Goal: Task Accomplishment & Management: Complete application form

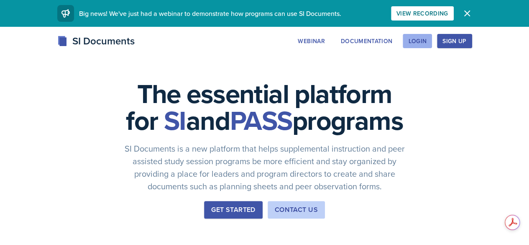
click at [426, 39] on div "Login" at bounding box center [417, 41] width 18 height 7
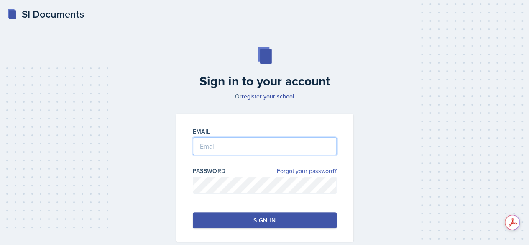
type input "[EMAIL_ADDRESS][DOMAIN_NAME]"
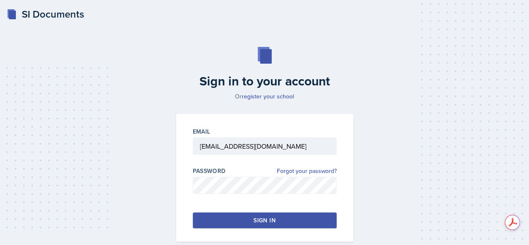
click at [256, 218] on div "Sign in" at bounding box center [264, 220] width 22 height 8
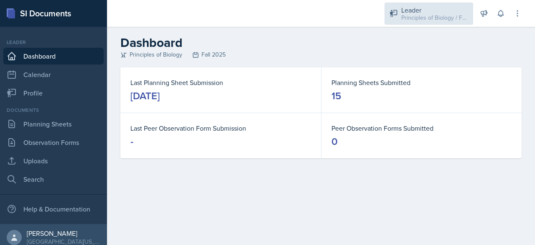
click at [438, 15] on div "Principles of Biology / Fall 2025" at bounding box center [434, 17] width 67 height 9
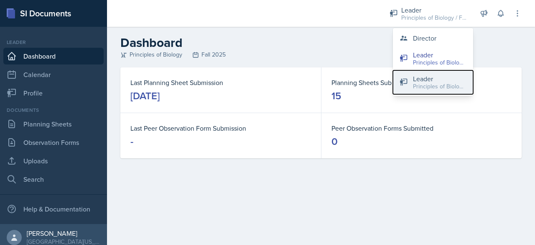
click at [426, 91] on button "Leader Principles of Biology / Spring 2025" at bounding box center [433, 82] width 80 height 24
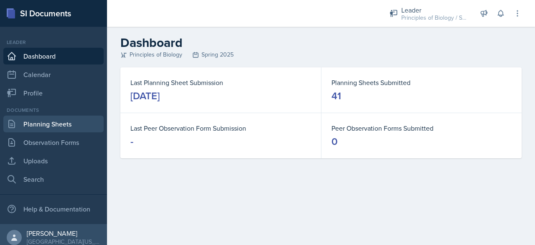
click at [66, 123] on link "Planning Sheets" at bounding box center [53, 123] width 100 height 17
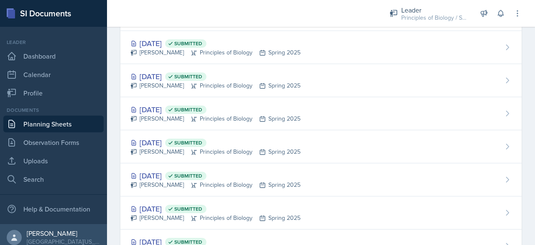
scroll to position [743, 0]
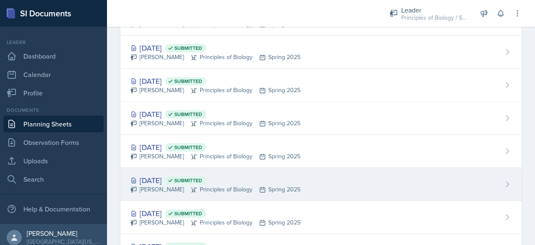
click at [155, 180] on div "[DATE] Submitted" at bounding box center [215, 179] width 170 height 11
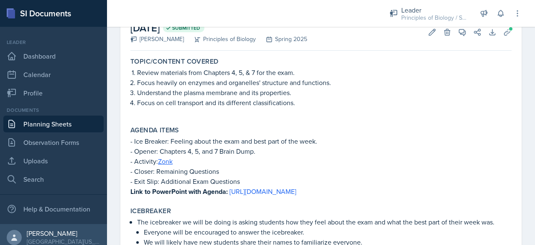
scroll to position [54, 0]
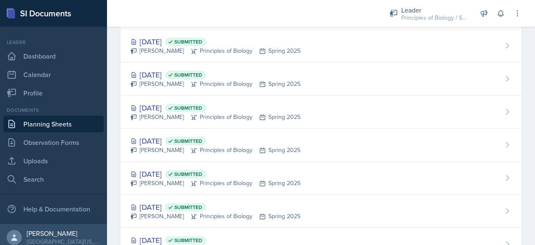
scroll to position [717, 0]
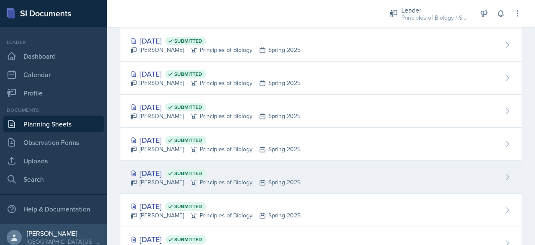
click at [159, 168] on div "[DATE] Submitted" at bounding box center [215, 172] width 170 height 11
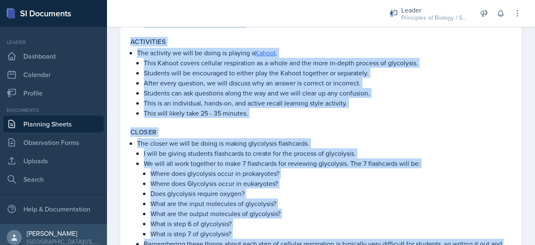
scroll to position [500, 0]
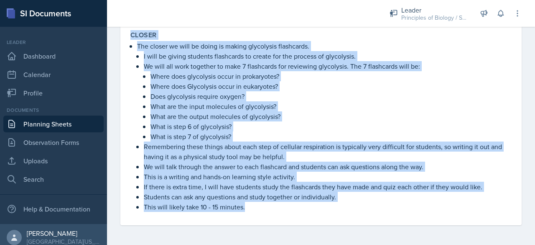
drag, startPoint x: 137, startPoint y: 54, endPoint x: 329, endPoint y: 255, distance: 277.4
click at [329, 244] on html "SI Documents Leader Dashboard Calendar Profile Documents Planning Sheets Observ…" at bounding box center [267, 122] width 535 height 245
copy div "Loremipsum dol sit ametconsect adi elitseddoeiu tempori utlaboreetdo, magnaal e…"
click at [263, 108] on p "What are the input molecules of glycolysis?" at bounding box center [331, 106] width 361 height 10
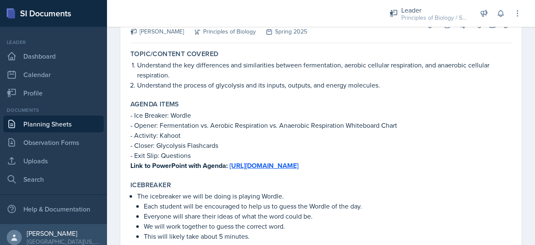
scroll to position [0, 0]
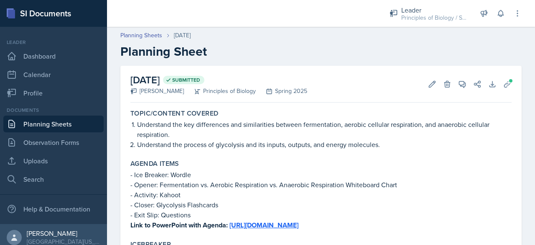
click at [41, 121] on link "Planning Sheets" at bounding box center [53, 123] width 100 height 17
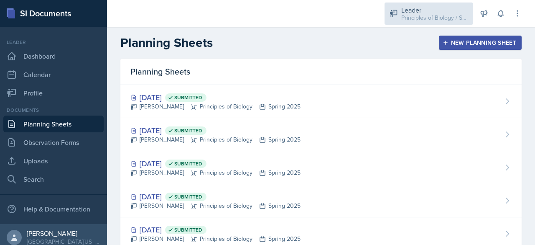
click at [411, 5] on div "Leader" at bounding box center [434, 10] width 67 height 10
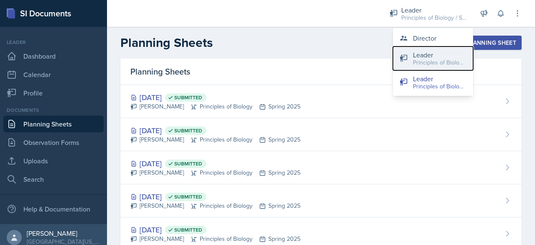
click at [417, 52] on div "Leader" at bounding box center [440, 55] width 54 height 10
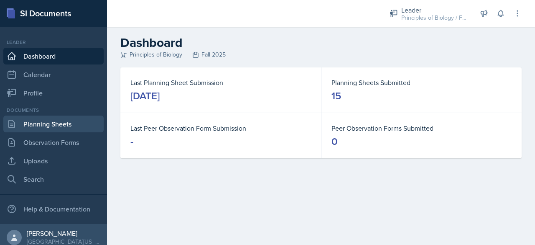
click at [56, 120] on link "Planning Sheets" at bounding box center [53, 123] width 100 height 17
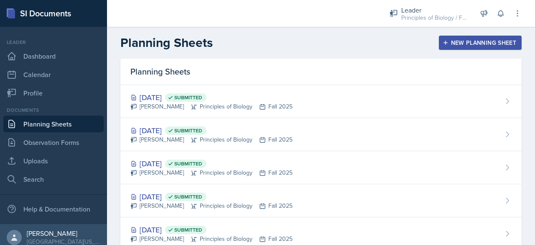
click at [445, 44] on div "New Planning Sheet" at bounding box center [480, 42] width 72 height 7
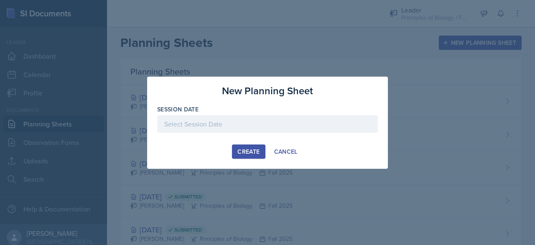
click at [245, 125] on div at bounding box center [267, 124] width 221 height 18
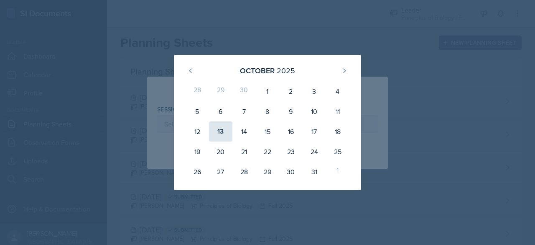
click at [217, 132] on div "13" at bounding box center [220, 131] width 23 height 20
type input "[DATE]"
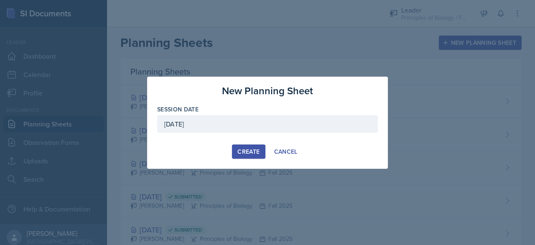
click at [252, 154] on div "Create" at bounding box center [248, 151] width 22 height 7
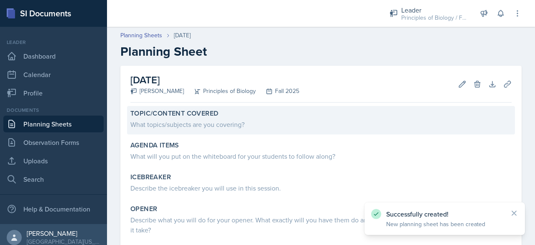
click at [212, 131] on div "Topic/Content Covered What topics/subjects are you covering?" at bounding box center [321, 120] width 388 height 28
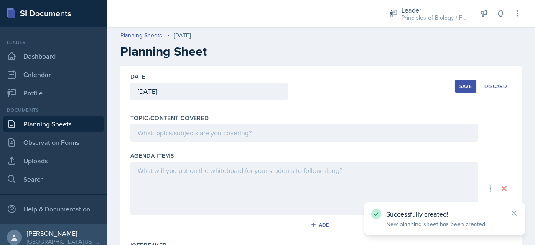
click at [196, 138] on div at bounding box center [304, 133] width 348 height 18
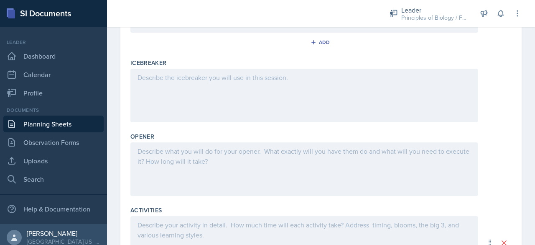
drag, startPoint x: 138, startPoint y: 176, endPoint x: 253, endPoint y: 183, distance: 115.2
copy div "Loremi dolor - Sit Ametcon: Adipis - Elitse: Doeiusmodtem in. Utlabor Etdolorem…"
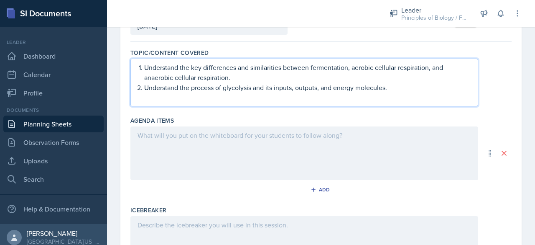
click at [199, 160] on div at bounding box center [304, 153] width 348 height 54
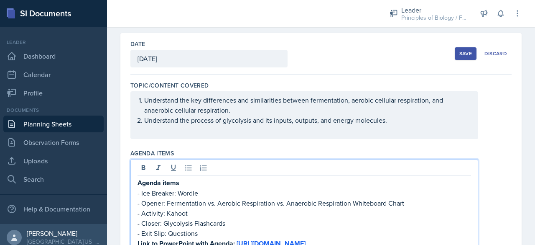
click at [162, 129] on p at bounding box center [305, 130] width 334 height 10
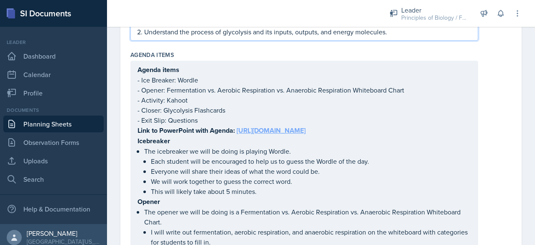
scroll to position [150, 0]
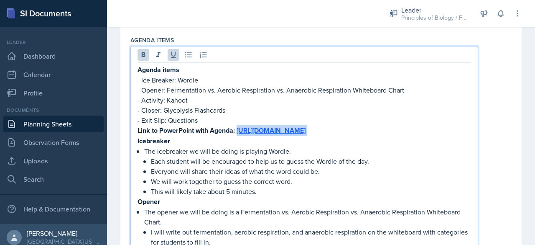
drag, startPoint x: 165, startPoint y: 140, endPoint x: 418, endPoint y: 136, distance: 253.0
click at [418, 135] on p "Link to PowerPoint with Agenda: [URL][DOMAIN_NAME]" at bounding box center [305, 130] width 334 height 10
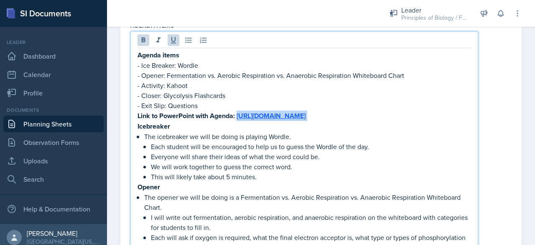
scroll to position [135, 0]
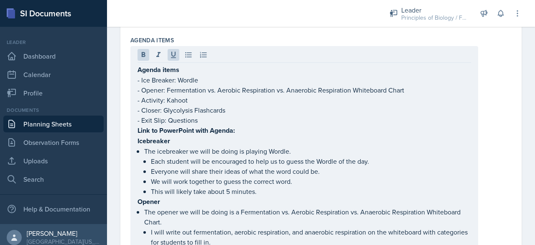
drag, startPoint x: 136, startPoint y: 139, endPoint x: 298, endPoint y: 237, distance: 188.7
drag, startPoint x: 136, startPoint y: 138, endPoint x: 155, endPoint y: 145, distance: 19.7
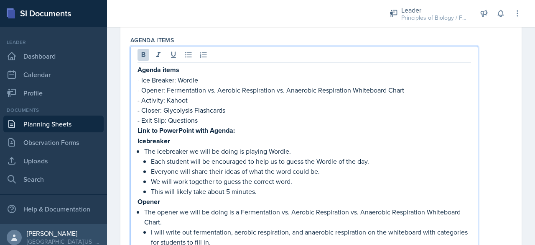
click at [139, 139] on strong "Icebreaker" at bounding box center [154, 141] width 33 height 10
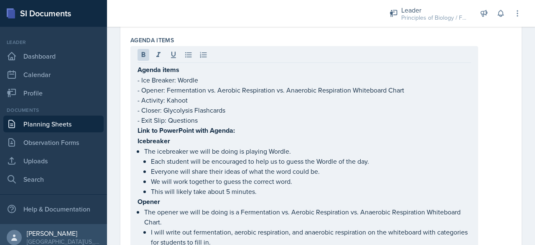
drag, startPoint x: 137, startPoint y: 139, endPoint x: 166, endPoint y: 152, distance: 31.6
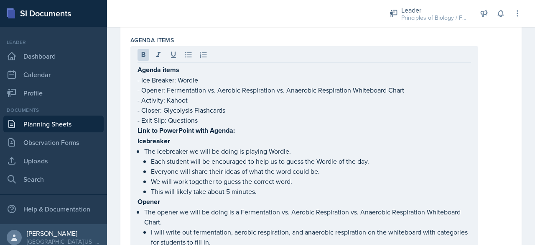
drag, startPoint x: 136, startPoint y: 139, endPoint x: 179, endPoint y: 153, distance: 44.7
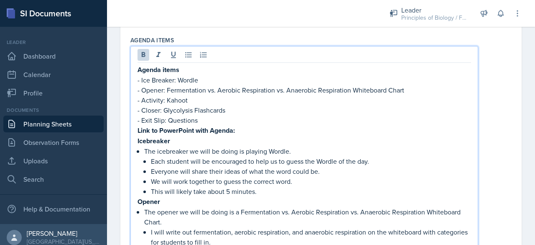
click at [179, 153] on p "The icebreaker we will be doing is playing Wordle." at bounding box center [307, 151] width 327 height 10
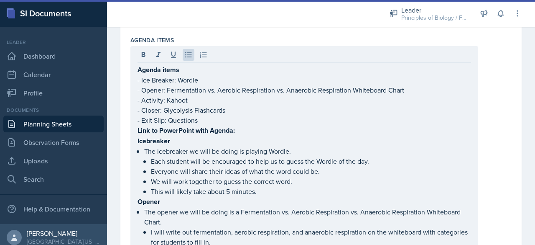
drag, startPoint x: 137, startPoint y: 138, endPoint x: 258, endPoint y: 192, distance: 132.5
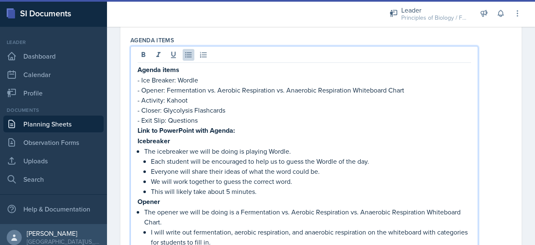
click at [256, 190] on p "This will likely take about 5 minutes." at bounding box center [311, 191] width 320 height 10
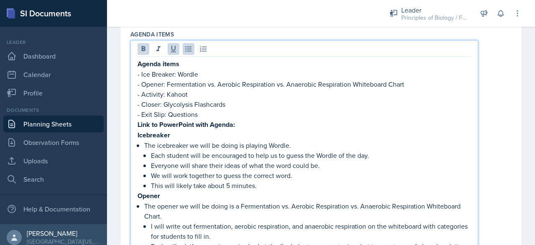
scroll to position [173, 0]
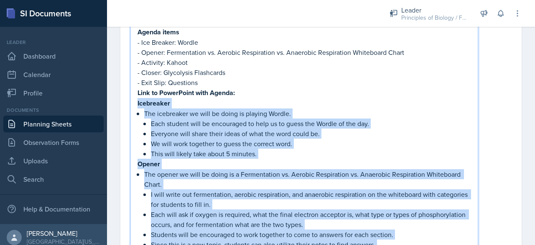
drag, startPoint x: 262, startPoint y: 194, endPoint x: 135, endPoint y: 100, distance: 157.5
copy div "Icebreaker The icebreaker we will be doing is playing Wordle. Each student will…"
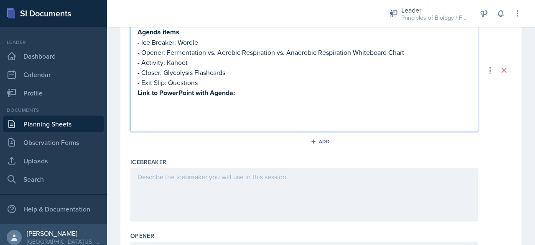
click at [148, 182] on div at bounding box center [304, 195] width 348 height 54
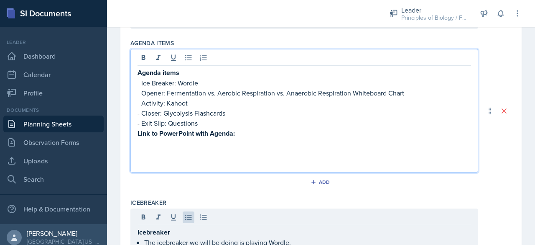
click at [145, 158] on p at bounding box center [305, 163] width 334 height 10
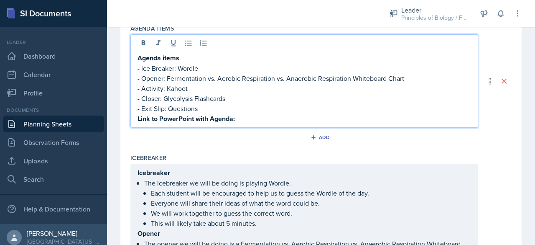
click at [186, 59] on p "Agenda items" at bounding box center [305, 58] width 334 height 10
click at [139, 66] on p "- Ice Breaker: Wordle" at bounding box center [305, 68] width 334 height 10
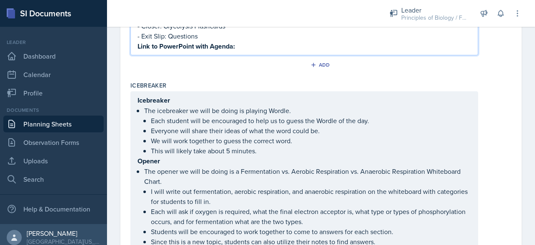
scroll to position [217, 0]
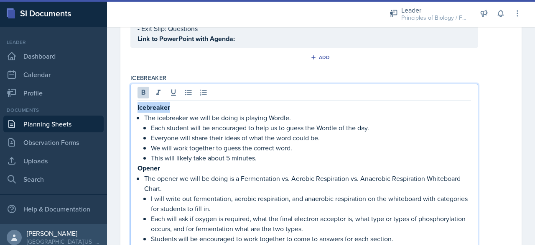
drag, startPoint x: 174, startPoint y: 93, endPoint x: 109, endPoint y: 89, distance: 65.4
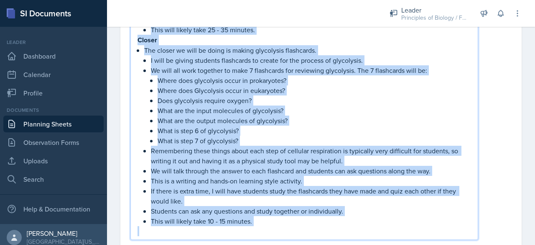
scroll to position [534, 0]
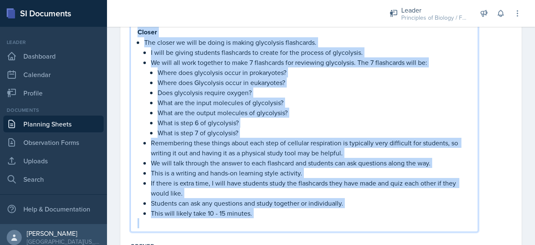
drag, startPoint x: 138, startPoint y: 165, endPoint x: 290, endPoint y: 220, distance: 161.6
copy div "Loremi Dol sitame co adip el seddo ei t Incididuntut la. Etdolor Magnaaliqua en…"
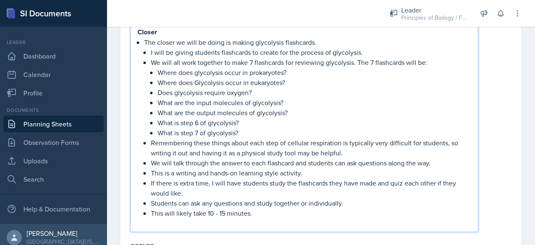
scroll to position [309, 0]
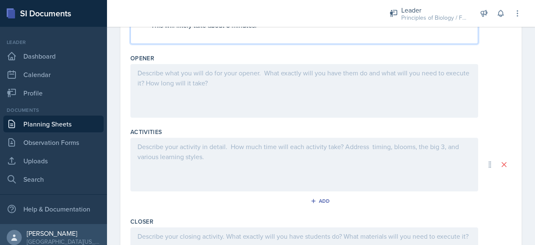
click at [149, 80] on div at bounding box center [304, 91] width 348 height 54
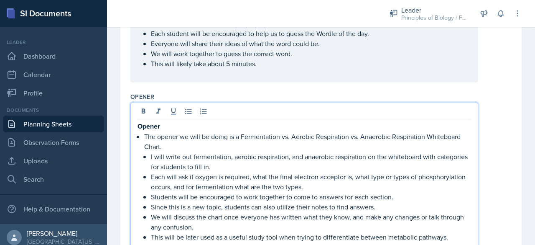
scroll to position [274, 0]
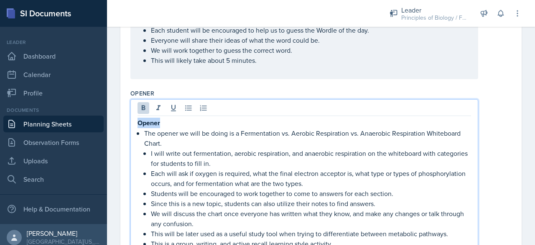
drag, startPoint x: 171, startPoint y: 123, endPoint x: 112, endPoint y: 118, distance: 58.7
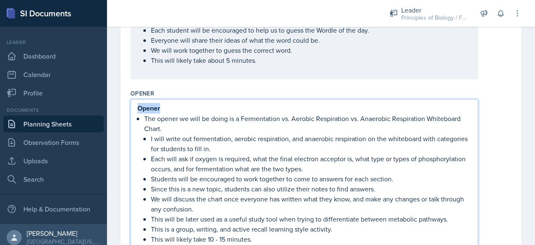
scroll to position [260, 0]
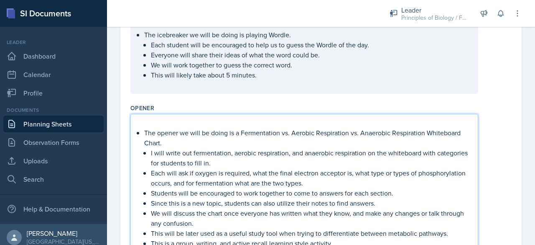
click at [144, 130] on p "The opener we will be doing is a Fermentation vs. Aerobic Respiration vs. Anaer…" at bounding box center [307, 138] width 327 height 20
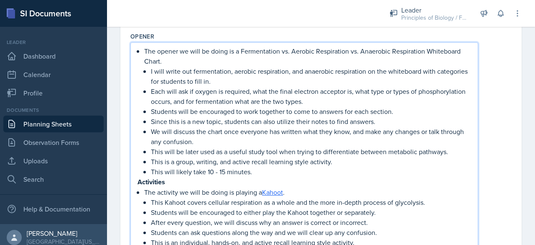
scroll to position [339, 0]
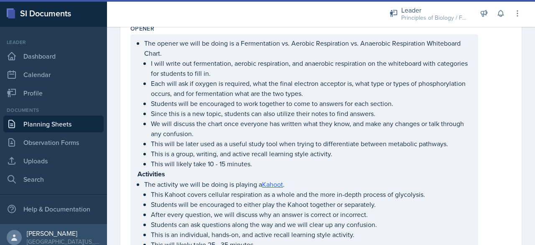
drag, startPoint x: 137, startPoint y: 172, endPoint x: 238, endPoint y: 214, distance: 109.8
click at [238, 214] on div "The opener we will be doing is a Fermentation vs. Aerobic Respiration vs. Anaer…" at bounding box center [304, 249] width 348 height 430
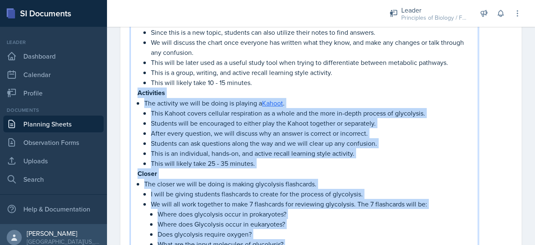
scroll to position [461, 0]
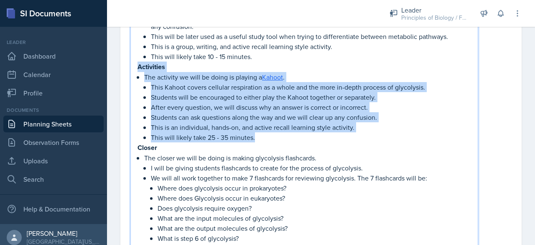
drag, startPoint x: 138, startPoint y: 170, endPoint x: 261, endPoint y: 136, distance: 128.2
click at [261, 136] on div "The opener we will be doing is a Fermentation vs. Aerobic Respiration vs. Anaer…" at bounding box center [305, 142] width 334 height 422
copy div "Activities The activity we will be doing is playing a Kahoot . This Kahoot cove…"
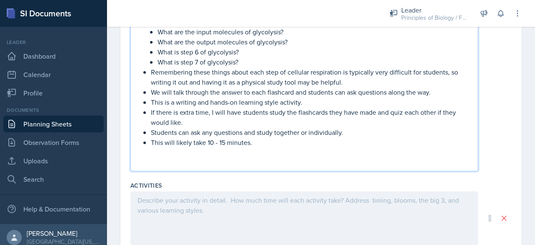
click at [155, 203] on div at bounding box center [304, 218] width 348 height 54
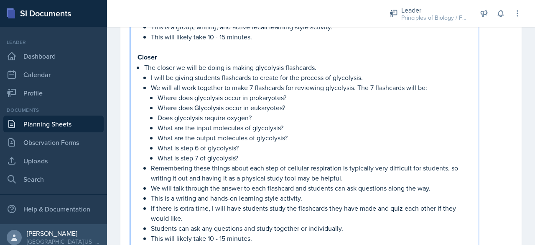
scroll to position [495, 0]
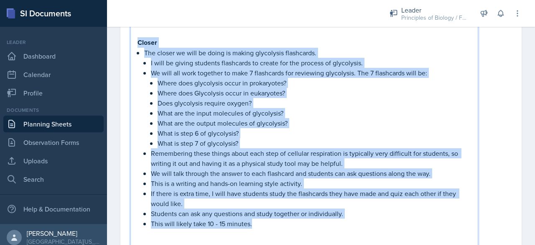
drag, startPoint x: 138, startPoint y: 40, endPoint x: 286, endPoint y: 221, distance: 233.5
click at [286, 221] on div "The opener we will be doing is a Fermentation vs. Aerobic Respiration vs. Anaer…" at bounding box center [305, 73] width 334 height 352
copy div "Loremi Dol sitame co adip el seddo ei tempor incididunt utlaboreet. D magn al e…"
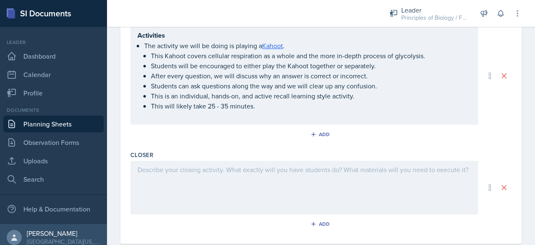
click at [169, 175] on div at bounding box center [304, 188] width 348 height 54
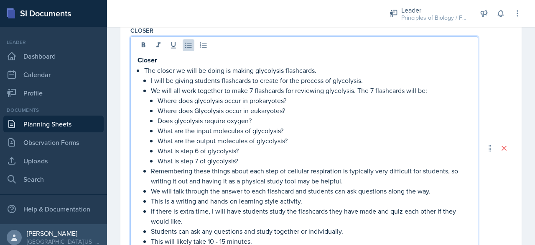
scroll to position [730, 0]
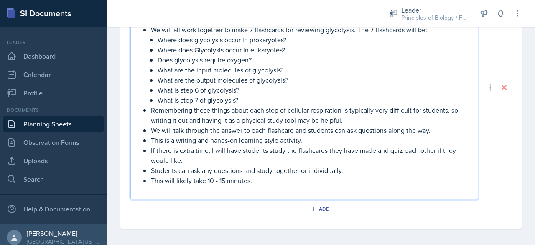
click at [155, 189] on p at bounding box center [305, 190] width 334 height 10
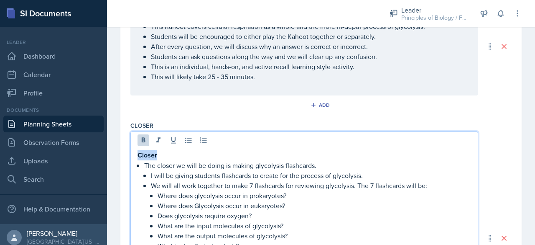
drag, startPoint x: 168, startPoint y: 152, endPoint x: 100, endPoint y: 143, distance: 68.4
click at [100, 143] on div "SI Documents Leader Dashboard Calendar Profile Documents Planning Sheets Observ…" at bounding box center [267, 122] width 535 height 245
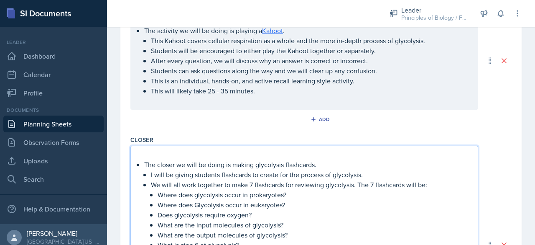
click at [144, 162] on p "The closer we will be doing is making glycolysis flashcards." at bounding box center [307, 164] width 327 height 10
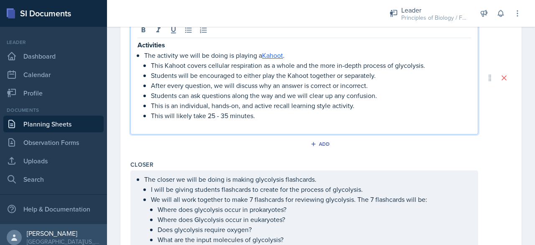
click at [178, 120] on p at bounding box center [305, 125] width 334 height 10
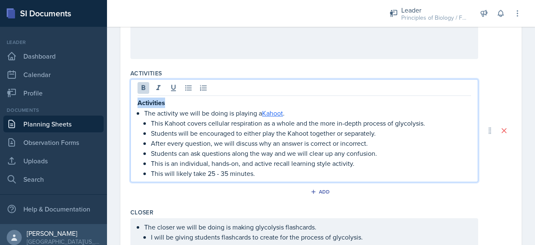
drag, startPoint x: 168, startPoint y: 100, endPoint x: 104, endPoint y: 92, distance: 65.3
click at [104, 92] on div "SI Documents Leader Dashboard Calendar Profile Documents Planning Sheets Observ…" at bounding box center [267, 122] width 535 height 245
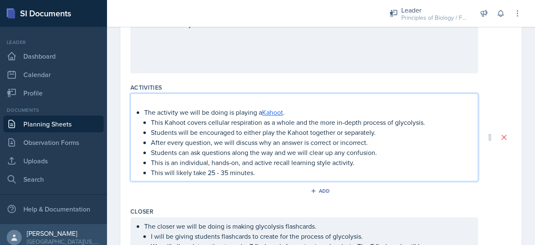
click at [143, 112] on div "The activity we will be doing is playing a Kahoot . This Kahoot covers cellular…" at bounding box center [305, 137] width 334 height 80
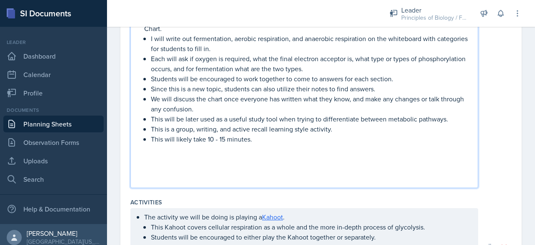
scroll to position [393, 0]
click at [185, 174] on p at bounding box center [305, 179] width 334 height 10
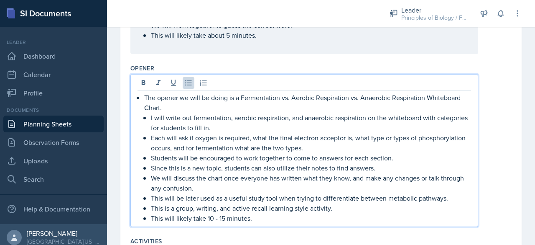
scroll to position [299, 0]
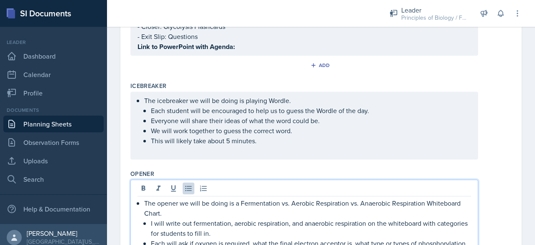
click at [163, 151] on p at bounding box center [305, 150] width 334 height 10
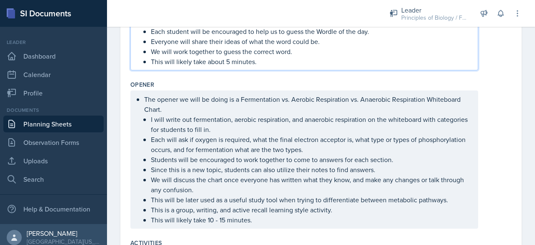
scroll to position [302, 0]
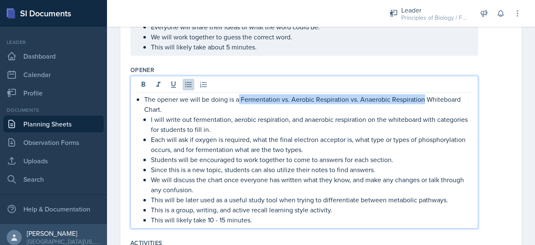
drag, startPoint x: 240, startPoint y: 97, endPoint x: 424, endPoint y: 94, distance: 184.4
click at [424, 94] on p "The opener we will be doing is a Fermentation vs. Aerobic Respiration vs. Anaer…" at bounding box center [307, 104] width 327 height 20
copy p "Fermentation vs. Aerobic Respiration vs. Anaerobic Respiration"
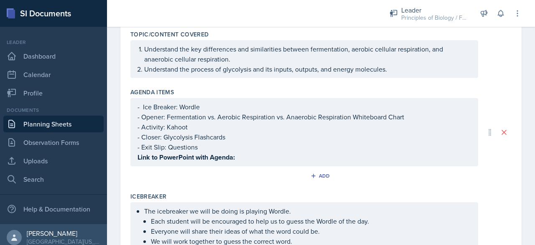
scroll to position [0, 0]
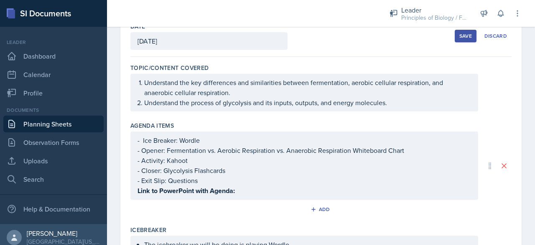
click at [242, 191] on p "Link to PowerPoint with Agenda:" at bounding box center [305, 190] width 334 height 10
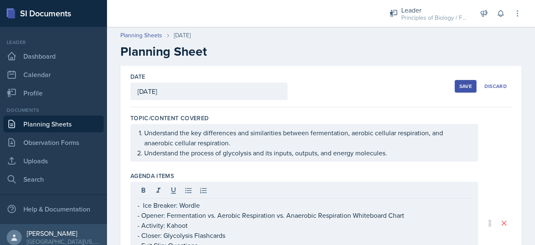
click at [466, 87] on div "Save" at bounding box center [465, 86] width 13 height 7
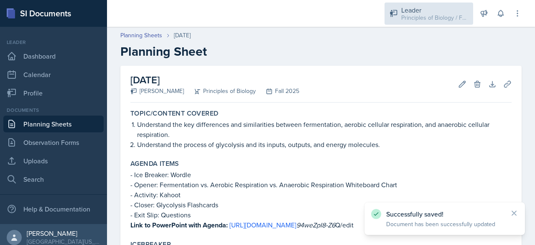
click at [421, 11] on div "Leader" at bounding box center [434, 10] width 67 height 10
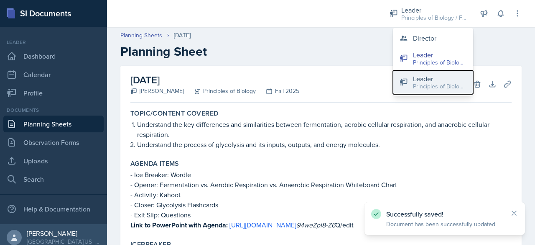
click at [426, 85] on div "Principles of Biology / Spring 2025" at bounding box center [440, 86] width 54 height 9
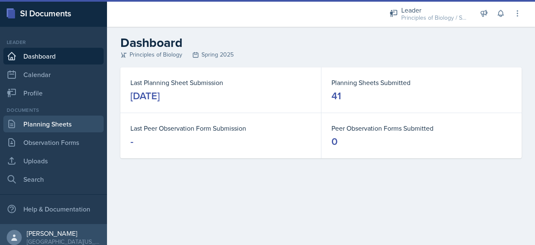
click at [48, 128] on link "Planning Sheets" at bounding box center [53, 123] width 100 height 17
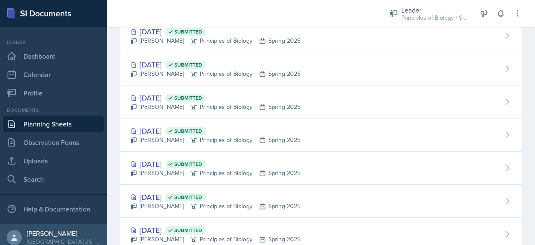
scroll to position [712, 0]
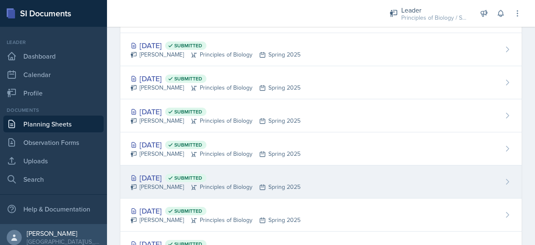
click at [156, 174] on div "[DATE] Submitted" at bounding box center [215, 177] width 170 height 11
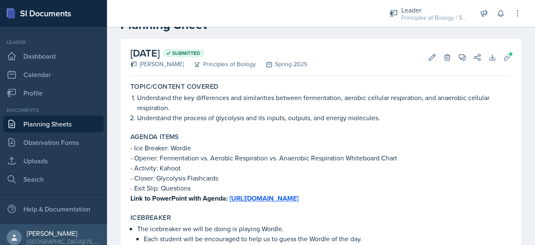
scroll to position [27, 0]
click at [507, 55] on button "Uploads" at bounding box center [507, 56] width 15 height 15
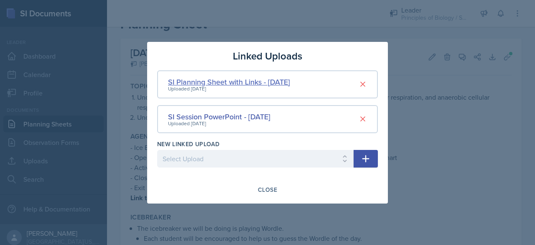
click at [254, 82] on div "SI Planning Sheet with Links - [DATE]" at bounding box center [229, 81] width 122 height 11
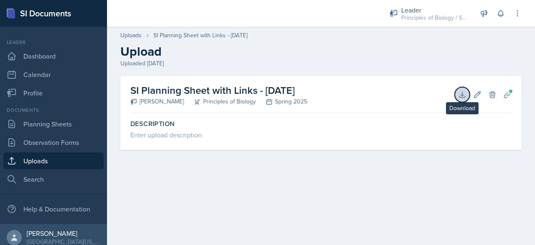
click at [460, 92] on icon at bounding box center [462, 94] width 8 height 8
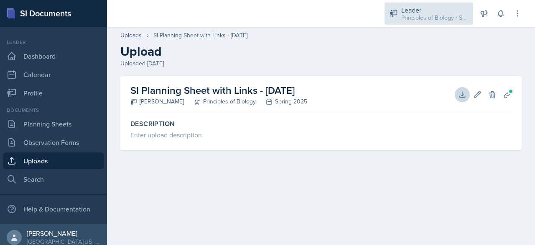
click at [439, 9] on div "Leader" at bounding box center [434, 10] width 67 height 10
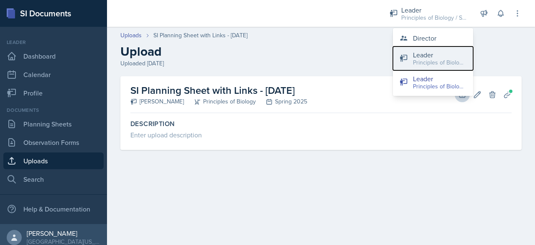
click at [411, 56] on button "Leader Principles of Biology / Fall 2025" at bounding box center [433, 58] width 80 height 24
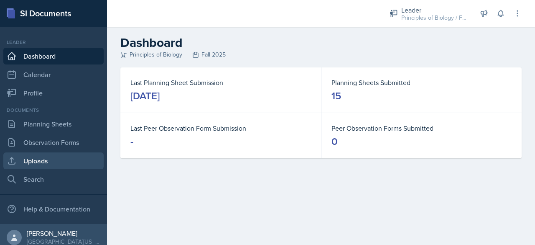
click at [63, 167] on link "Uploads" at bounding box center [53, 160] width 100 height 17
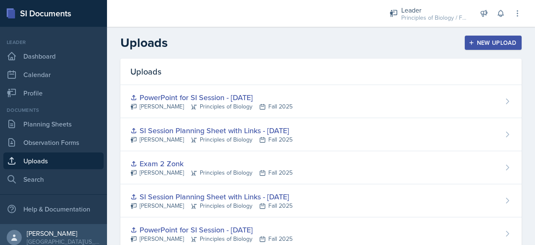
click at [483, 37] on button "New Upload" at bounding box center [493, 43] width 57 height 14
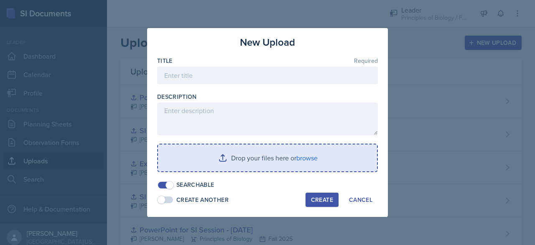
click at [271, 151] on input "file" at bounding box center [267, 157] width 219 height 27
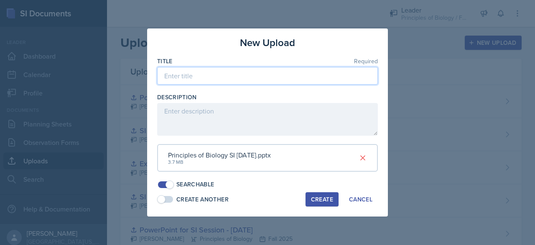
click at [196, 77] on input at bounding box center [267, 76] width 221 height 18
type input "PowerPoint for SI Session - [DATE]"
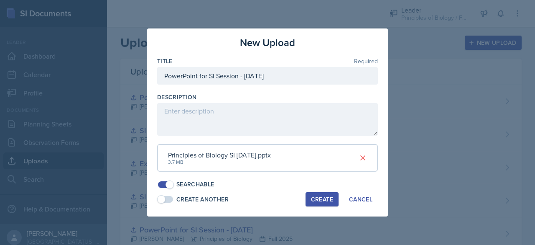
click at [319, 204] on button "Create" at bounding box center [322, 199] width 33 height 14
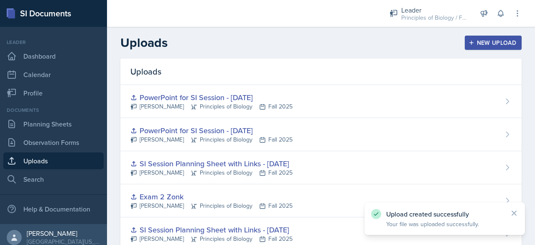
click at [469, 40] on icon "button" at bounding box center [472, 43] width 6 height 6
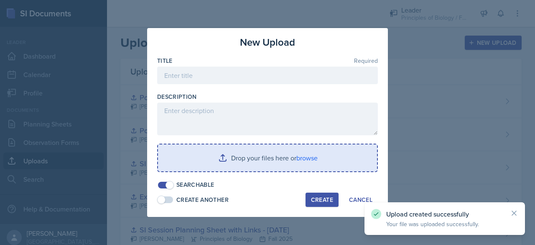
click at [252, 155] on input "file" at bounding box center [267, 157] width 219 height 27
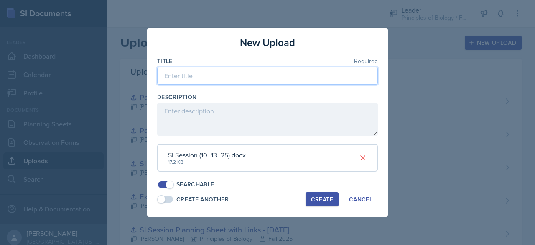
click at [202, 78] on input at bounding box center [267, 76] width 221 height 18
type input "SI Session Planning Sheet with Links - [DATE]"
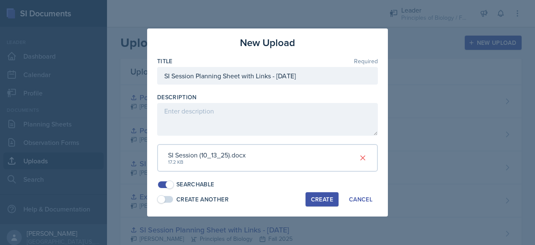
click at [317, 196] on div "Create" at bounding box center [322, 199] width 22 height 7
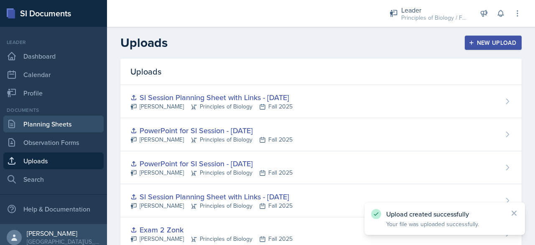
click at [73, 123] on link "Planning Sheets" at bounding box center [53, 123] width 100 height 17
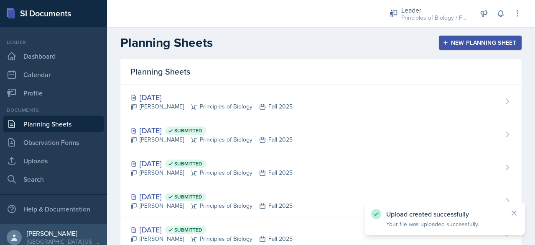
click at [73, 123] on link "Planning Sheets" at bounding box center [53, 123] width 100 height 17
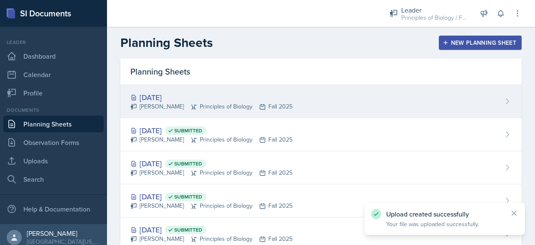
click at [201, 98] on div "[DATE]" at bounding box center [211, 97] width 162 height 11
click at [201, 98] on main "Planning Sheets New Planning Sheet Planning Sheets [DATE] [PERSON_NAME] Princip…" at bounding box center [321, 136] width 428 height 218
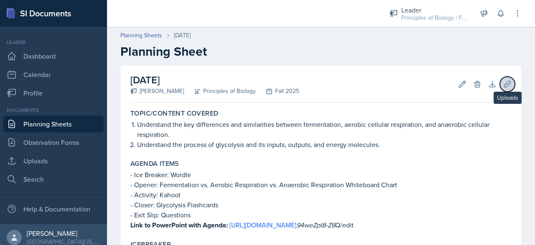
click at [503, 84] on icon at bounding box center [507, 84] width 8 height 8
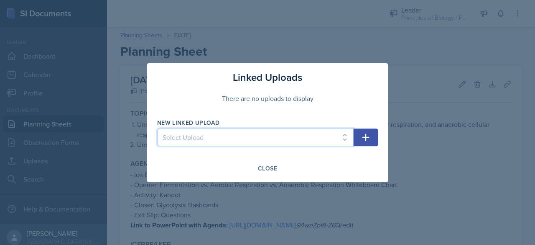
click at [310, 135] on select "Select Upload SI Planning Sheet with Links - [DATE] PowerPoint for SI Session -…" at bounding box center [255, 137] width 196 height 18
select select "083bc3e4-314c-43cf-a9e6-d83d80592ec3"
click at [157, 128] on select "Select Upload SI Planning Sheet with Links - [DATE] PowerPoint for SI Session -…" at bounding box center [255, 137] width 196 height 18
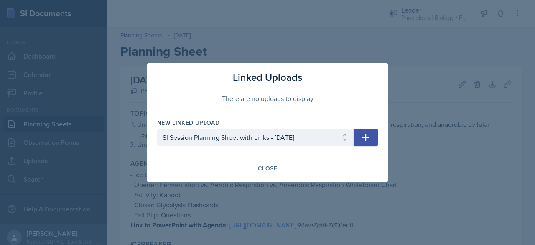
click at [364, 138] on icon "button" at bounding box center [365, 136] width 7 height 7
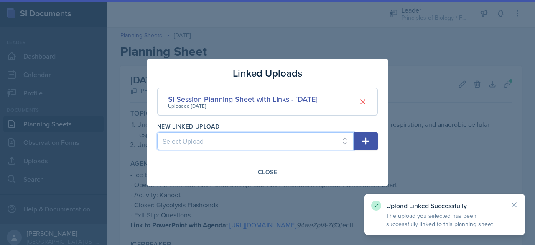
click at [273, 144] on select "Select Upload SI Planning Sheet with Links - [DATE] PowerPoint for SI Session -…" at bounding box center [255, 141] width 196 height 18
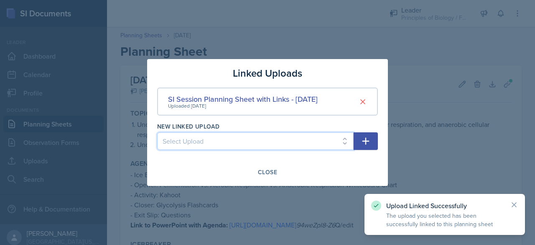
select select "6507dee9-7c20-4de3-a2a9-92a43b378e8c"
click at [157, 132] on select "Select Upload SI Planning Sheet with Links - [DATE] PowerPoint for SI Session -…" at bounding box center [255, 141] width 196 height 18
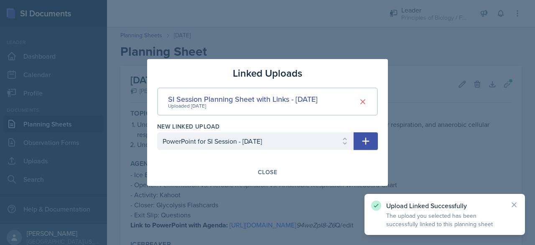
click at [369, 137] on icon "button" at bounding box center [366, 141] width 10 height 10
select select
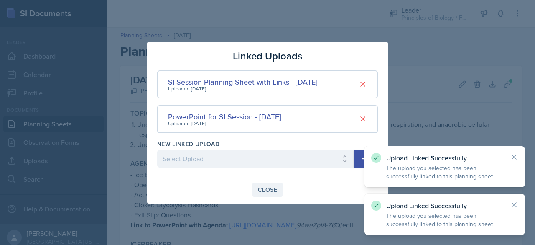
click at [263, 190] on div "Close" at bounding box center [267, 189] width 19 height 7
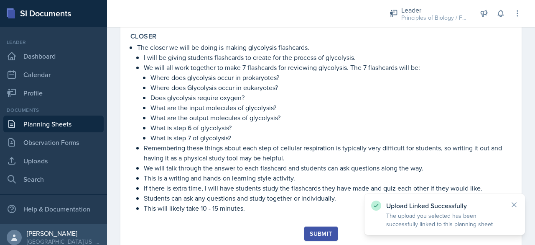
scroll to position [524, 0]
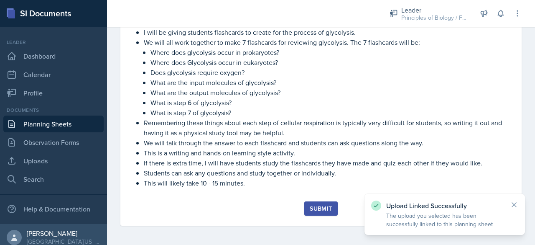
click at [317, 203] on button "Submit" at bounding box center [320, 208] width 33 height 14
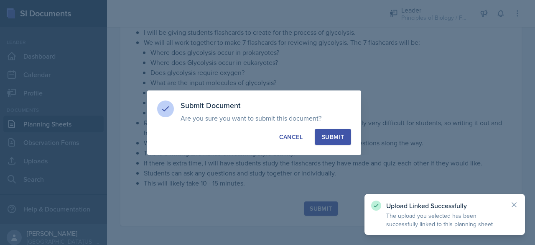
click at [335, 141] on button "Submit" at bounding box center [333, 137] width 36 height 16
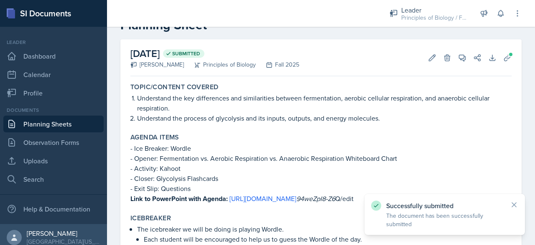
scroll to position [0, 0]
